Goal: Task Accomplishment & Management: Manage account settings

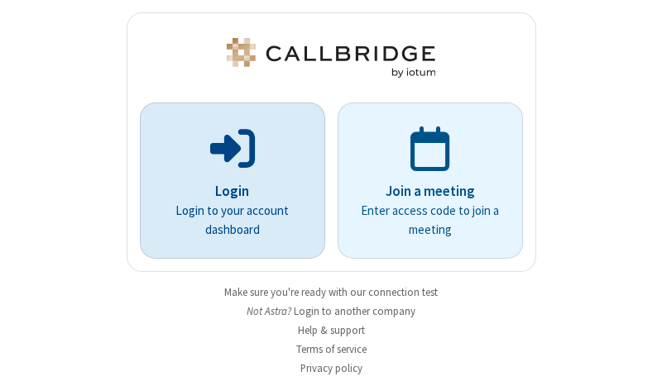
click at [226, 191] on p "Login" at bounding box center [232, 192] width 139 height 22
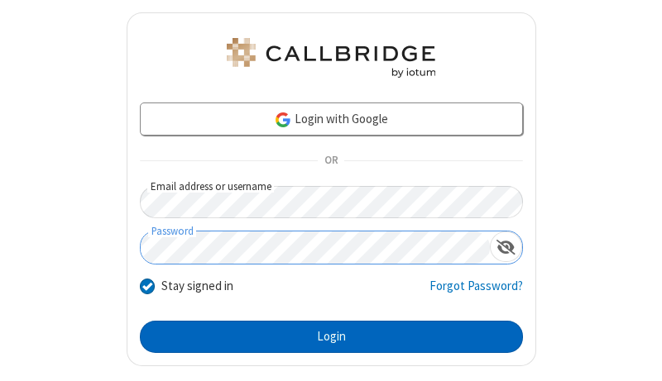
click at [324, 337] on button "Login" at bounding box center [331, 337] width 383 height 33
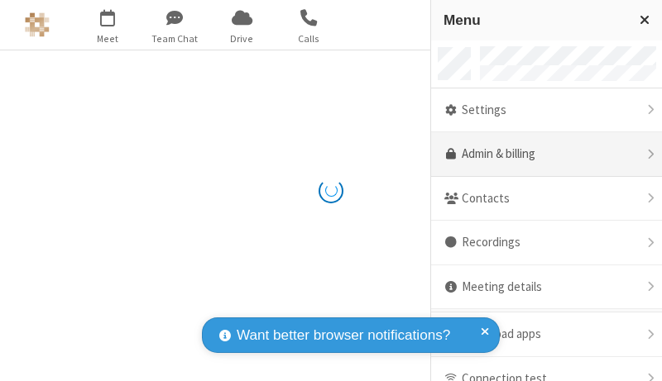
click at [540, 155] on link "Admin & billing" at bounding box center [546, 154] width 231 height 45
